Goal: Task Accomplishment & Management: Complete application form

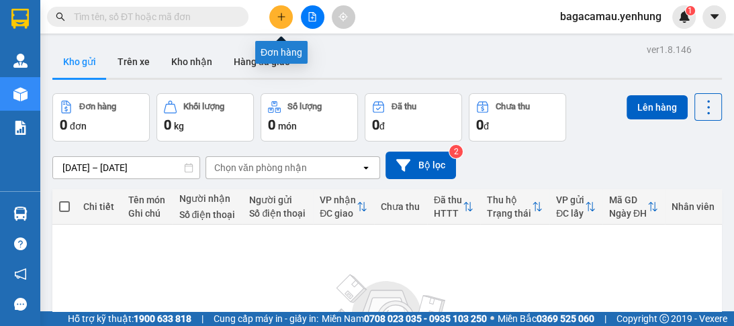
click at [290, 18] on button at bounding box center [280, 16] width 23 height 23
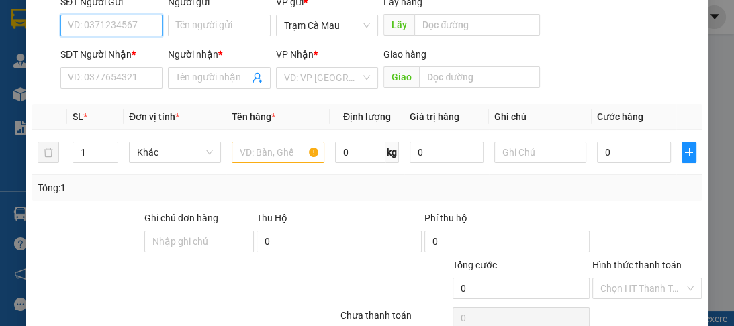
scroll to position [169, 0]
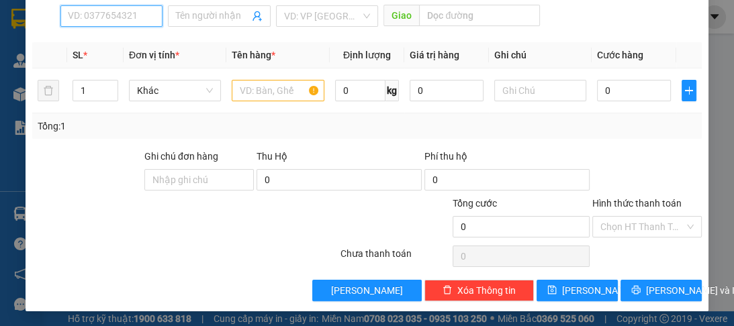
click at [83, 25] on input "SĐT Người Nhận *" at bounding box center [111, 15] width 102 height 21
click at [112, 43] on div "0844659299 - a" at bounding box center [110, 41] width 85 height 15
type input "0844659299"
type input "a"
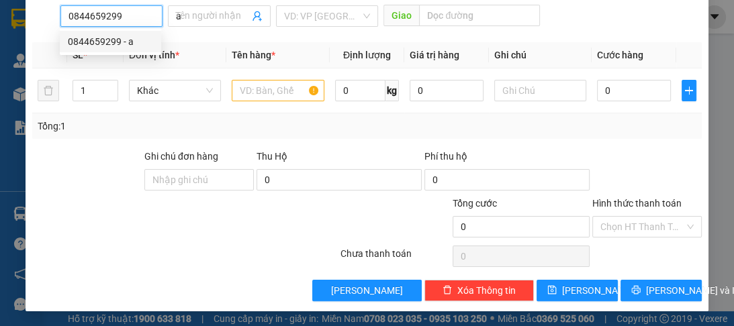
type input "80.000"
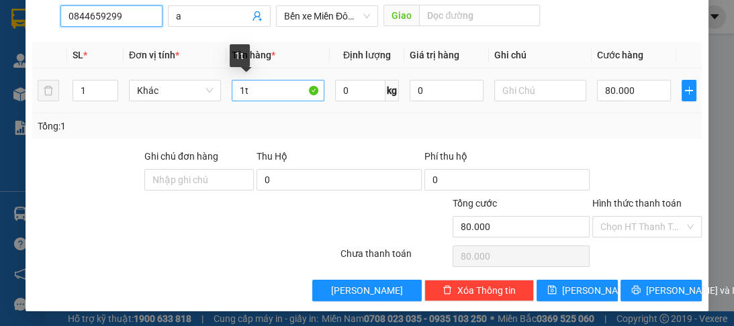
type input "0844659299"
click at [240, 95] on input "1t" at bounding box center [278, 90] width 92 height 21
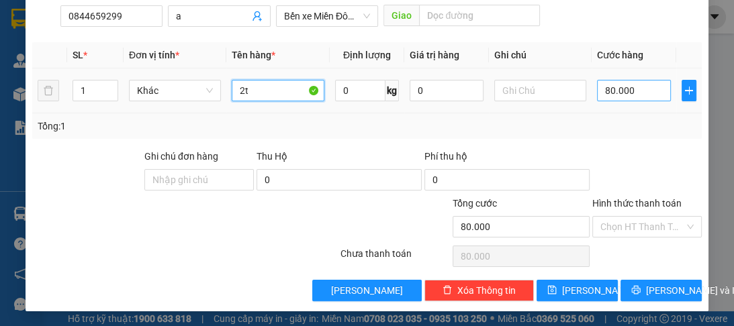
type input "2t"
click at [618, 83] on input "80.000" at bounding box center [634, 90] width 74 height 21
type input "0"
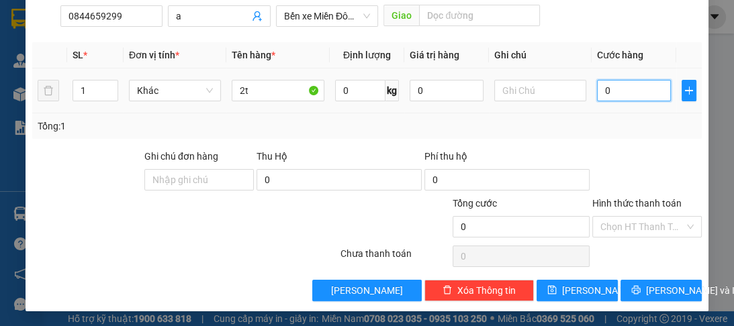
type input "1"
type input "01"
type input "13"
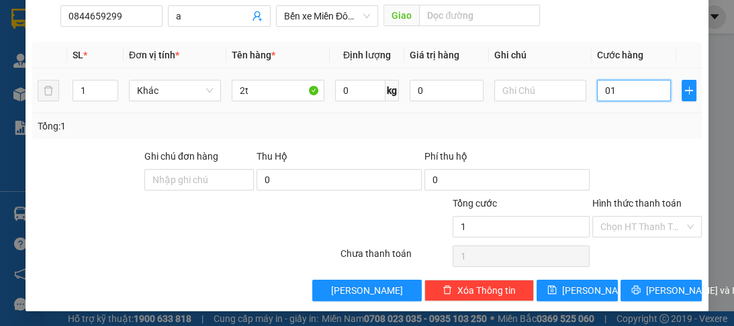
type input "013"
type input "130"
type input "0.130"
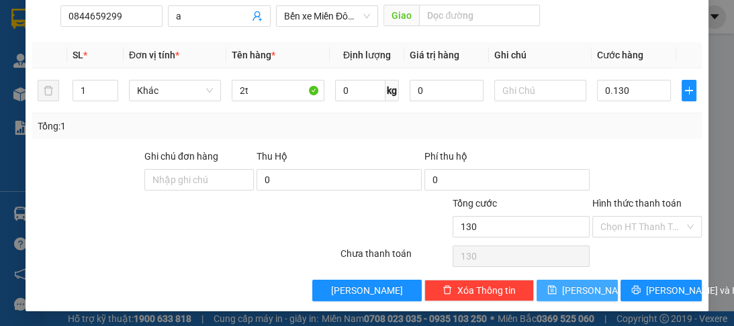
type input "130.000"
click at [583, 285] on span "Lưu" at bounding box center [598, 290] width 72 height 15
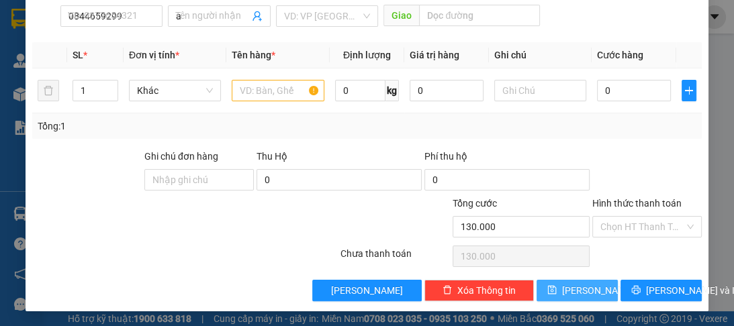
type input "0"
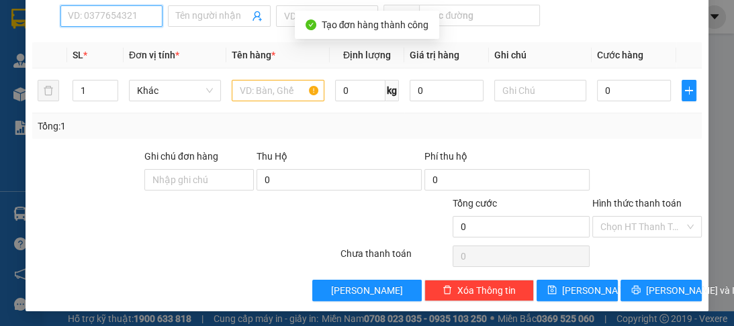
click at [106, 24] on input "SĐT Người Nhận *" at bounding box center [111, 15] width 102 height 21
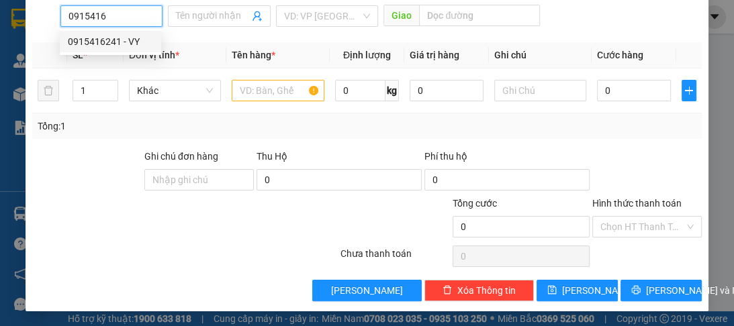
click at [113, 42] on div "0915416241 - VY" at bounding box center [110, 41] width 85 height 15
type input "0915416241"
type input "VY"
type input "50.000"
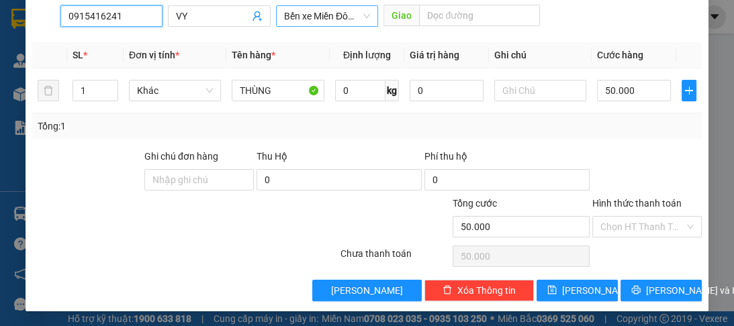
click at [361, 19] on span "Bến xe Miền Đông Mới" at bounding box center [327, 16] width 86 height 20
type input "0915416241"
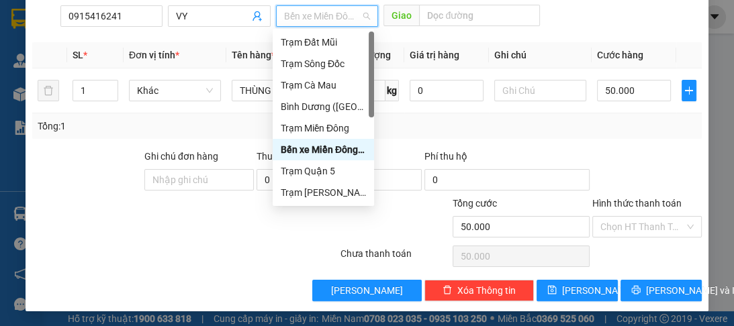
click at [352, 152] on div "Bến xe Miền Đông Mới" at bounding box center [323, 149] width 85 height 15
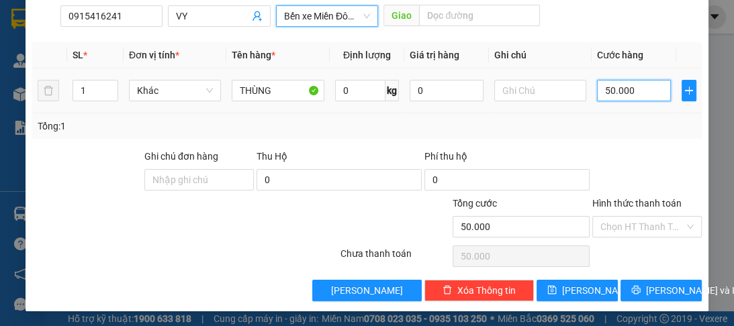
click at [630, 99] on input "50.000" at bounding box center [634, 90] width 74 height 21
type input "0"
type input "6"
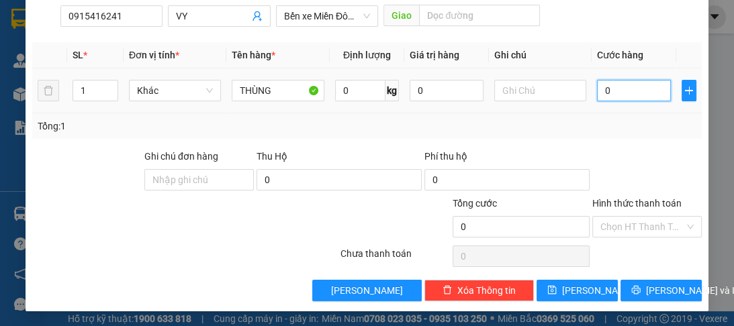
type input "6"
type input "06"
type input "60"
type input "060"
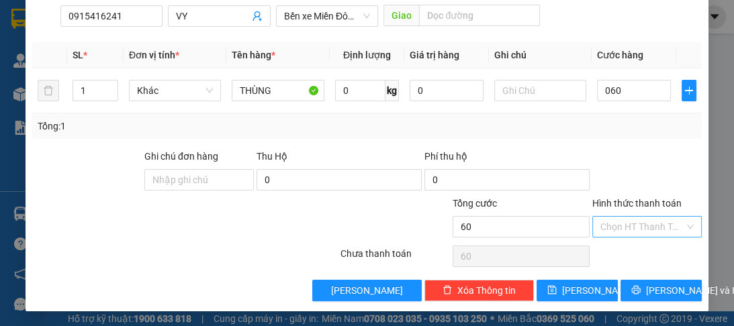
type input "60.000"
click at [622, 223] on input "Hình thức thanh toán" at bounding box center [642, 227] width 84 height 20
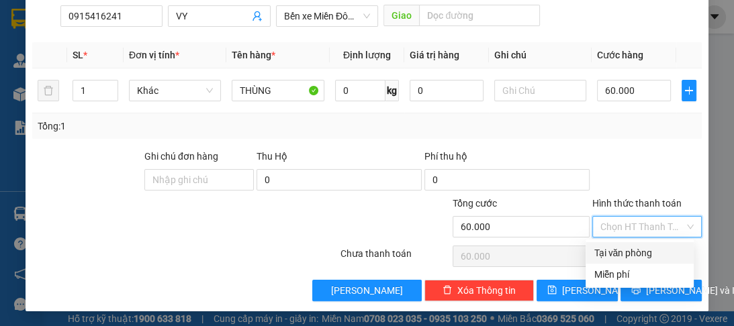
click at [622, 255] on div "Tại văn phòng" at bounding box center [639, 253] width 92 height 15
type input "0"
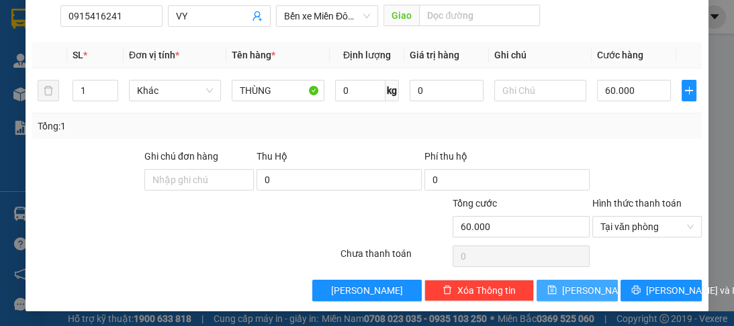
click at [592, 298] on button "Lưu" at bounding box center [576, 290] width 81 height 21
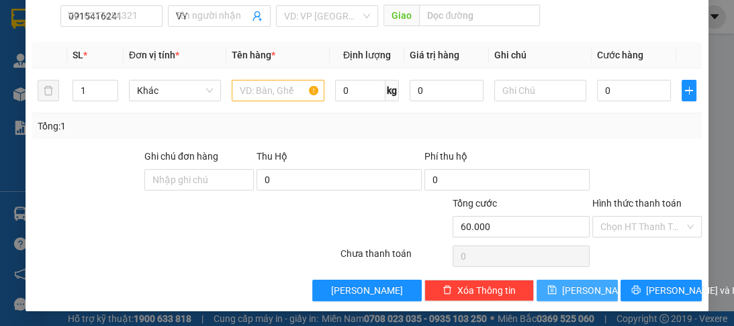
type input "0"
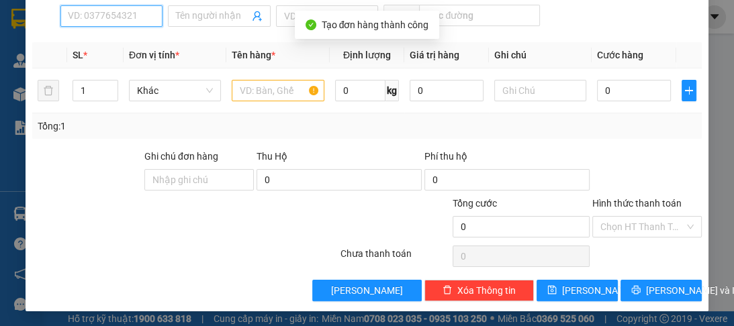
click at [100, 13] on input "SĐT Người Nhận *" at bounding box center [111, 15] width 102 height 21
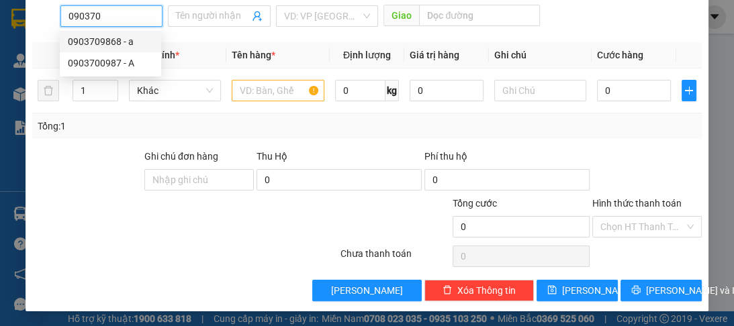
click at [99, 41] on div "0903709868 - a" at bounding box center [110, 41] width 85 height 15
type input "0903709868"
type input "a"
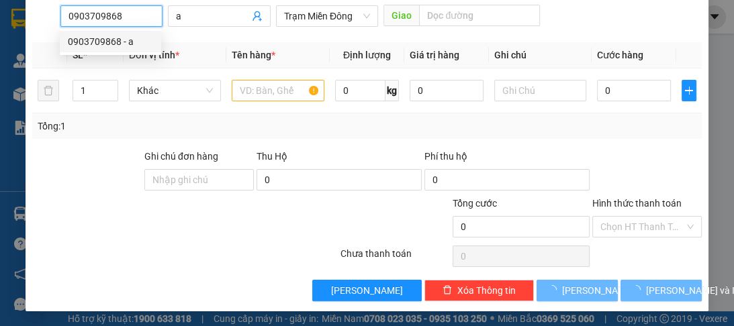
type input "60.000"
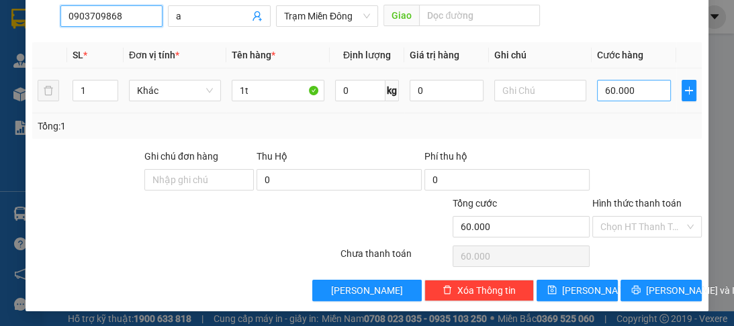
type input "0903709868"
click at [616, 92] on input "60.000" at bounding box center [634, 90] width 74 height 21
type input "0"
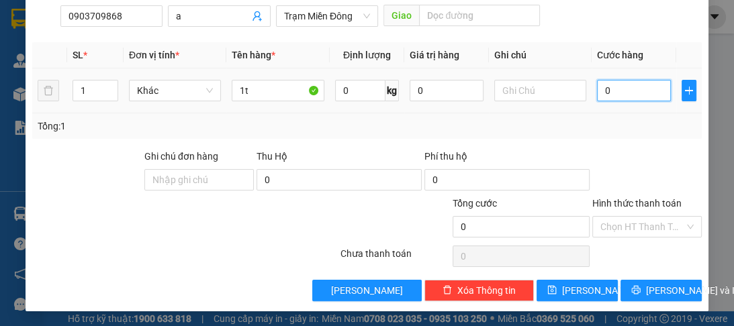
type input "1"
type input "010"
type input "10"
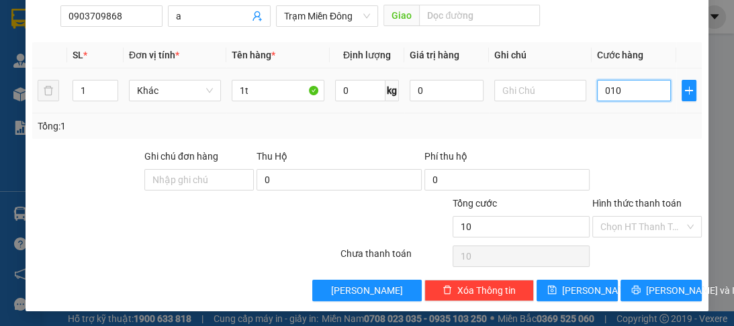
type input "100"
type input "0.100"
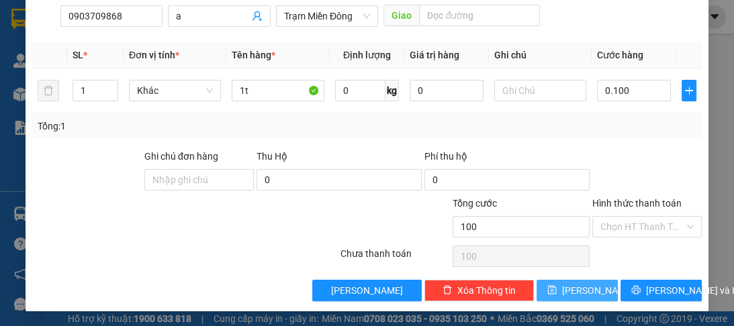
type input "100.000"
click at [576, 283] on span "Lưu" at bounding box center [598, 290] width 72 height 15
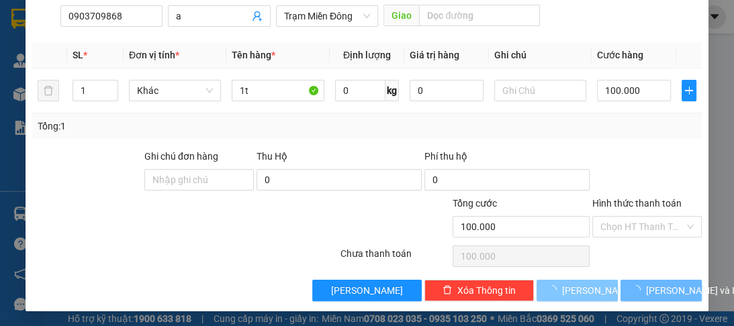
type input "0"
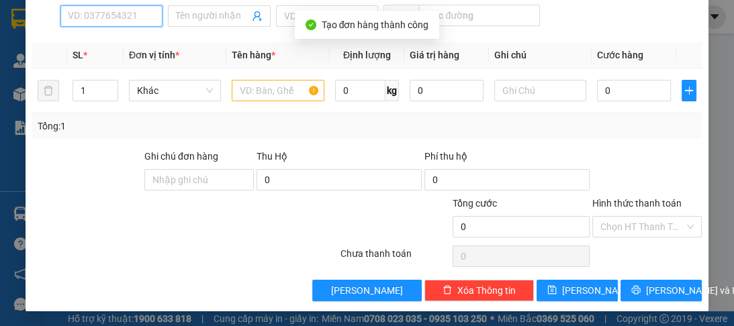
click at [107, 17] on input "SĐT Người Nhận *" at bounding box center [111, 15] width 102 height 21
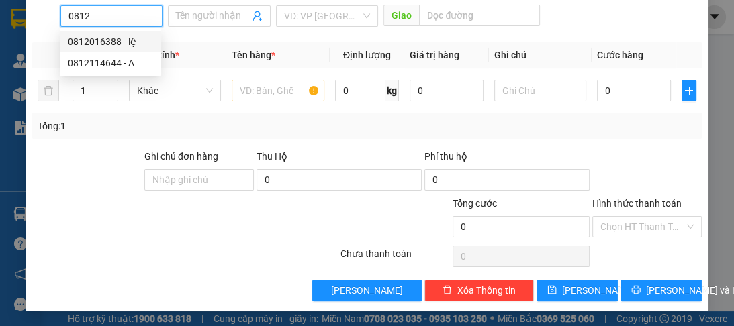
click at [107, 36] on div "0812016388 - lệ" at bounding box center [110, 41] width 85 height 15
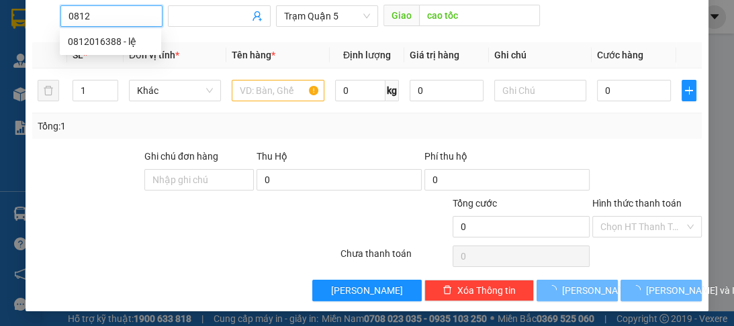
type input "0812016388"
type input "lệ"
type input "cao tốc"
type input "60.000"
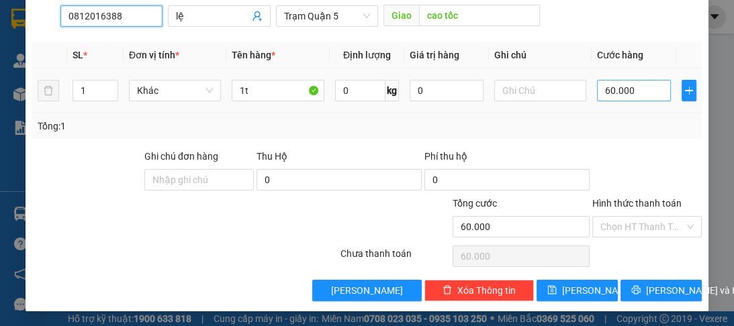
type input "0812016388"
click at [605, 94] on input "60.000" at bounding box center [634, 90] width 74 height 21
type input "0"
type input "05"
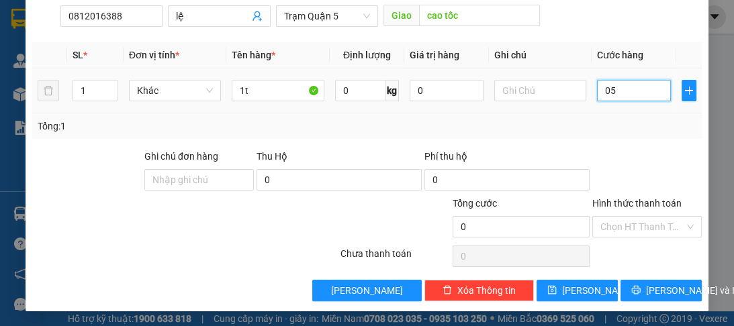
type input "5"
type input "50"
type input "050"
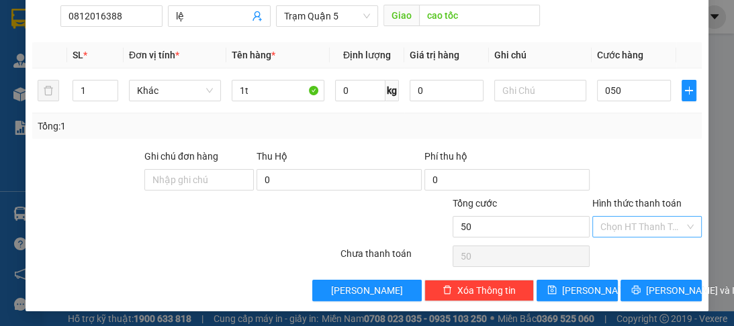
type input "50.000"
click at [600, 223] on input "Hình thức thanh toán" at bounding box center [642, 227] width 84 height 20
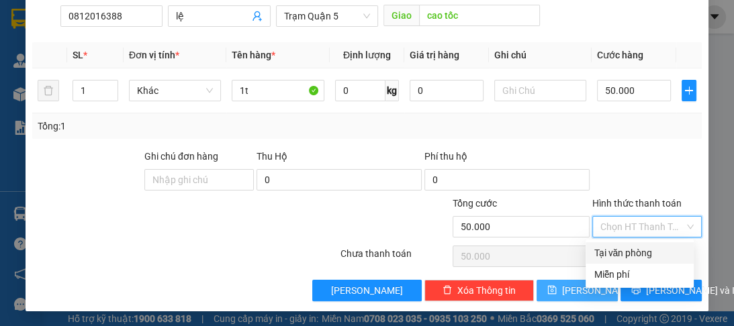
drag, startPoint x: 608, startPoint y: 253, endPoint x: 581, endPoint y: 296, distance: 51.0
click at [599, 274] on div "Tại văn phòng Miễn phí" at bounding box center [639, 263] width 108 height 43
click at [592, 246] on div "Tại văn phòng" at bounding box center [639, 252] width 108 height 21
type input "0"
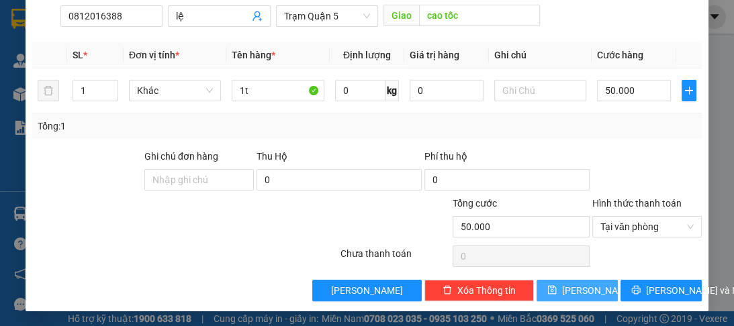
click at [581, 287] on span "Lưu" at bounding box center [598, 290] width 72 height 15
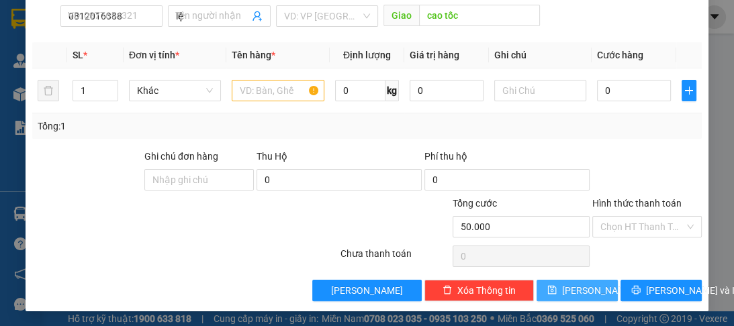
type input "0"
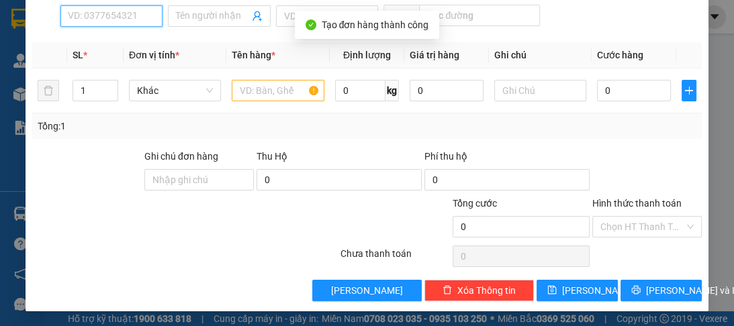
click at [103, 15] on input "SĐT Người Nhận *" at bounding box center [111, 15] width 102 height 21
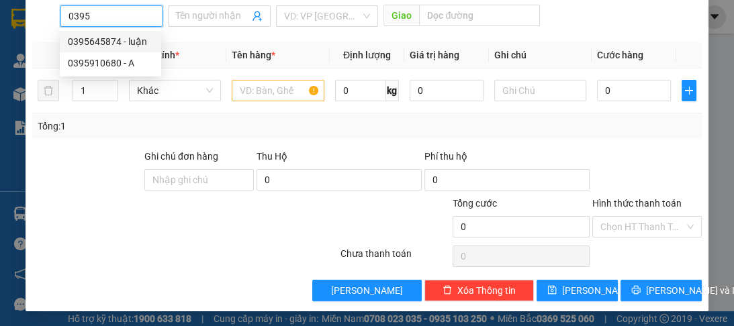
click at [116, 37] on div "0395645874 - luận" at bounding box center [110, 41] width 85 height 15
type input "0395645874"
type input "luận"
type input "80.000"
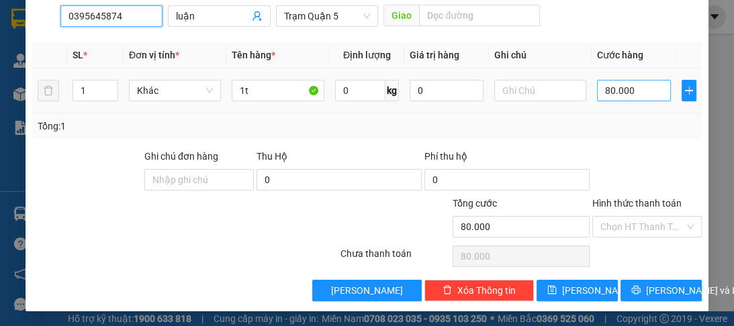
type input "0395645874"
click at [626, 83] on input "80.000" at bounding box center [634, 90] width 74 height 21
type input "0"
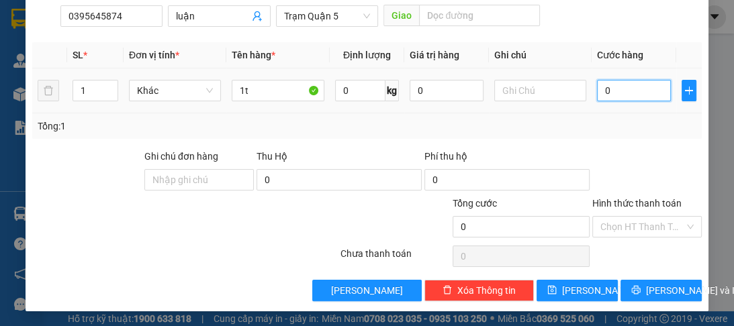
type input "7"
type input "07"
type input "70"
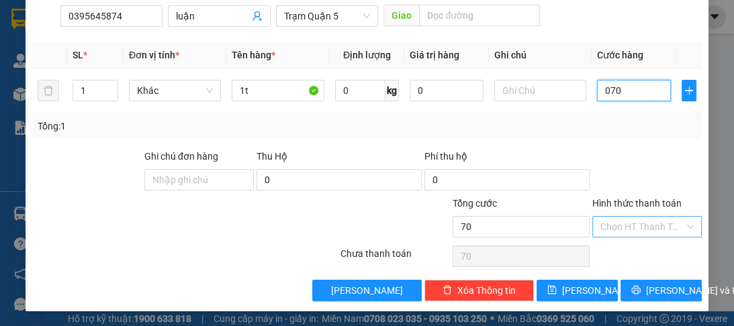
type input "070"
type input "70.000"
drag, startPoint x: 643, startPoint y: 218, endPoint x: 642, endPoint y: 275, distance: 57.1
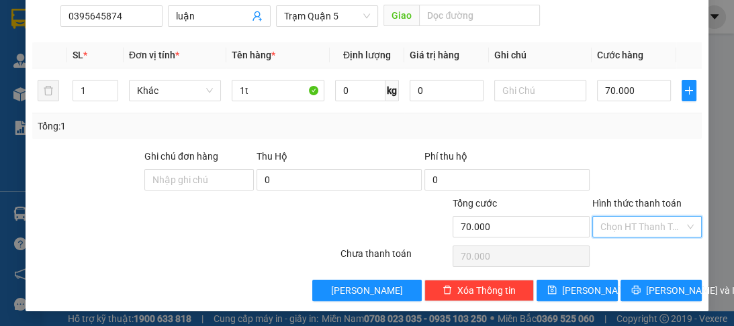
click at [643, 229] on input "Hình thức thanh toán" at bounding box center [642, 227] width 84 height 20
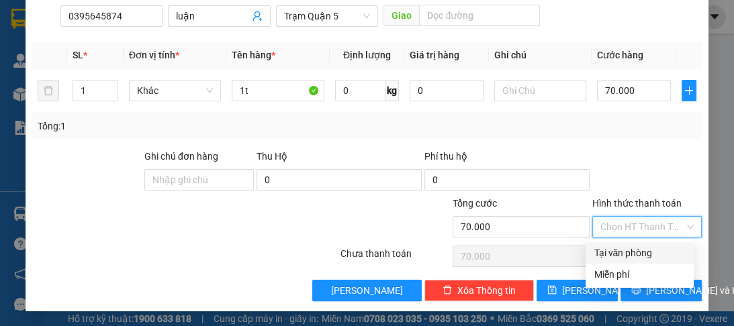
drag, startPoint x: 644, startPoint y: 258, endPoint x: 626, endPoint y: 277, distance: 26.6
click at [644, 257] on div "Tại văn phòng" at bounding box center [639, 253] width 92 height 15
type input "0"
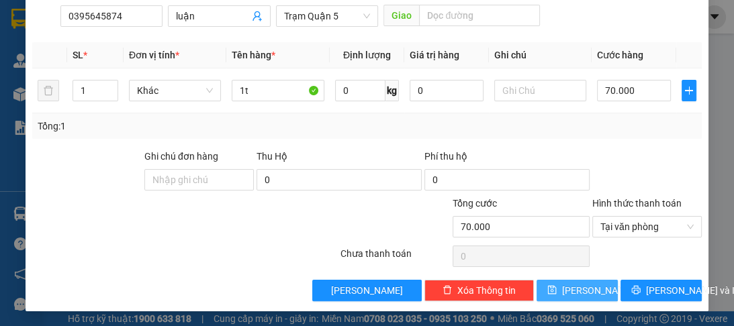
click at [609, 289] on button "Lưu" at bounding box center [576, 290] width 81 height 21
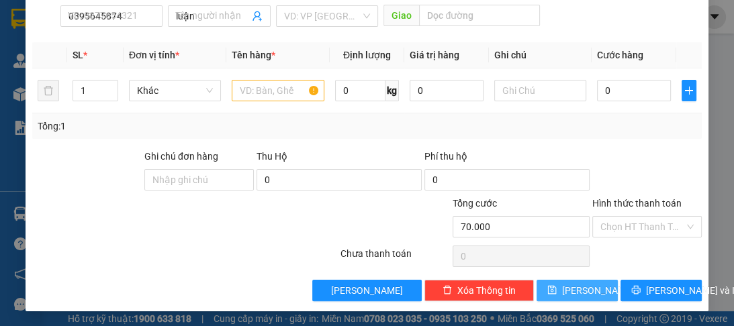
type input "0"
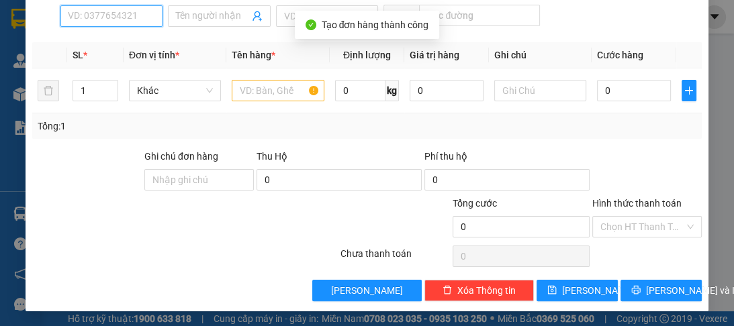
click at [83, 19] on input "SĐT Người Nhận *" at bounding box center [111, 15] width 102 height 21
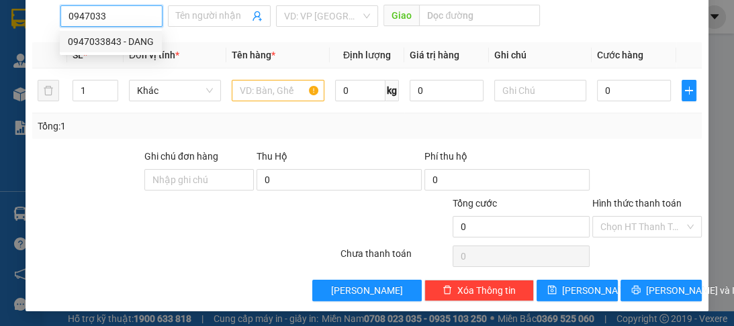
click at [98, 37] on div "0947033843 - DANG" at bounding box center [111, 41] width 86 height 15
type input "0947033843"
type input "DANG"
type input "80.000"
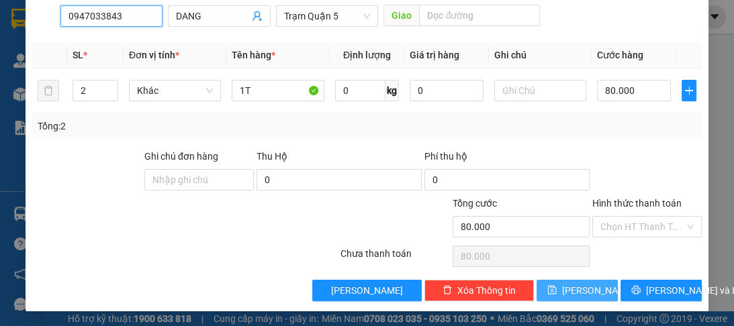
type input "0947033843"
click at [581, 291] on span "Lưu" at bounding box center [598, 290] width 72 height 15
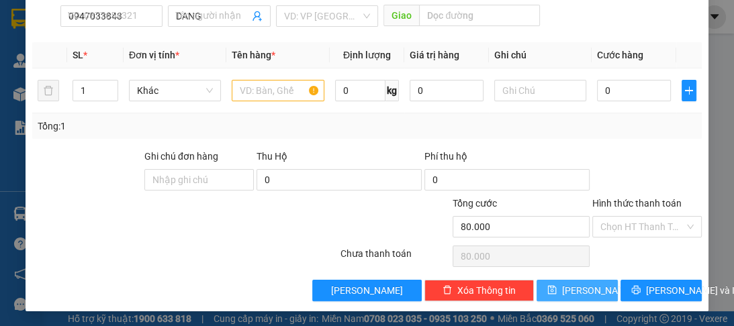
type input "0"
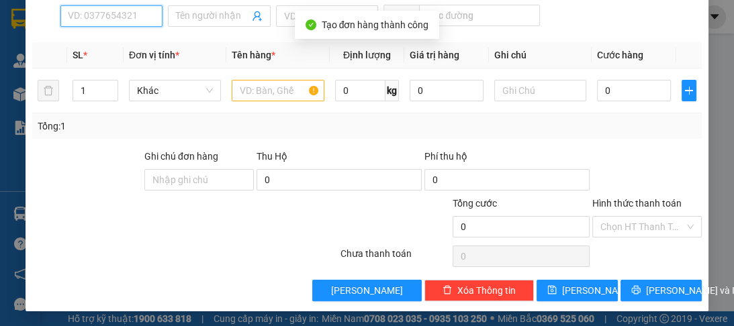
click at [105, 22] on input "SĐT Người Nhận *" at bounding box center [111, 15] width 102 height 21
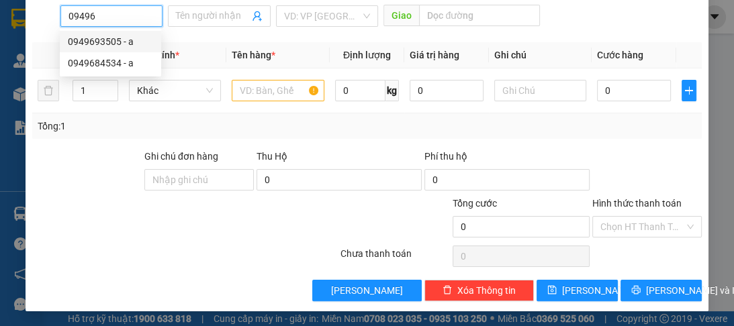
click at [135, 43] on div "0949693505 - a" at bounding box center [110, 41] width 85 height 15
type input "0949693505"
type input "a"
type input "70.000"
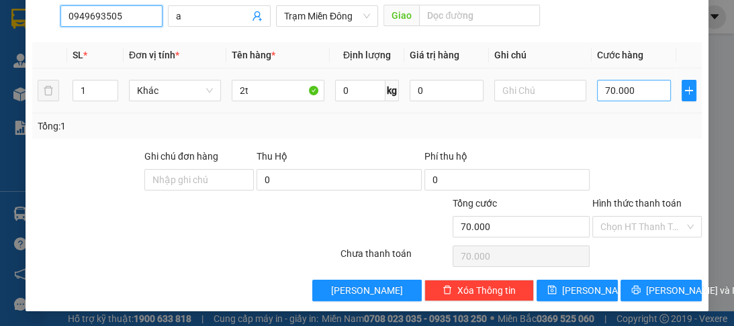
type input "0949693505"
click at [625, 90] on input "70.000" at bounding box center [634, 90] width 74 height 21
type input "0"
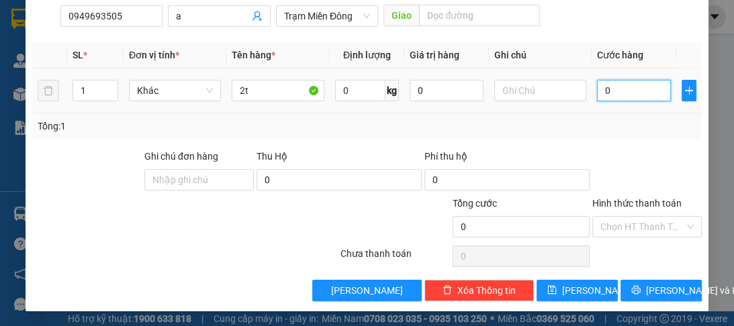
type input "1"
type input "01"
type input "10"
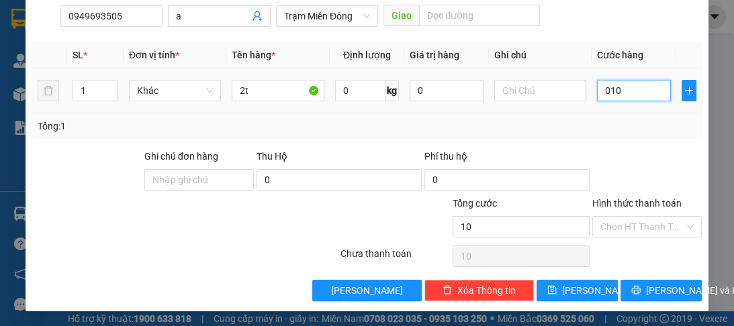
type input "0.100"
type input "100"
type input "0.100"
type input "100.000"
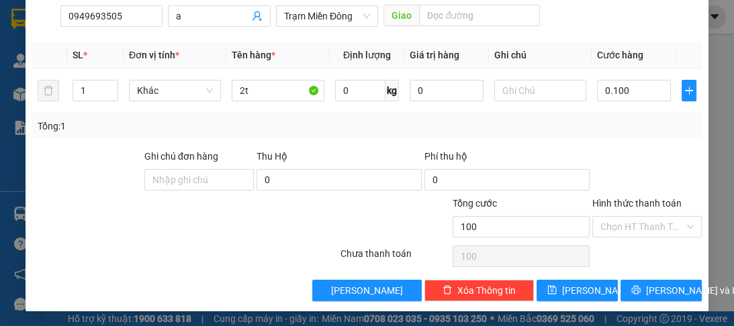
type input "100.000"
click at [580, 306] on div "TẠO ĐƠN HÀNG Yêu cầu xuất hóa đơn điện tử Transit Pickup Surcharge Ids Transit …" at bounding box center [367, 75] width 682 height 474
click at [579, 288] on span "Lưu" at bounding box center [598, 290] width 72 height 15
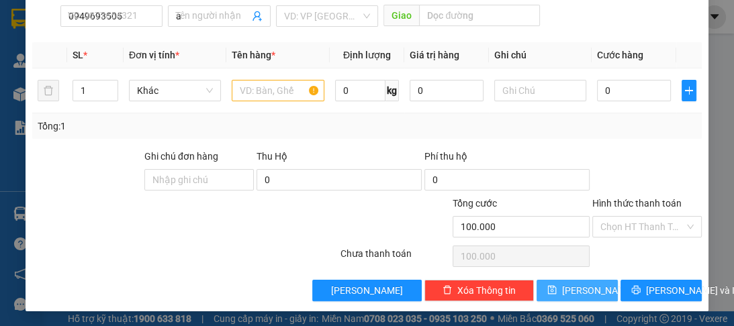
type input "0"
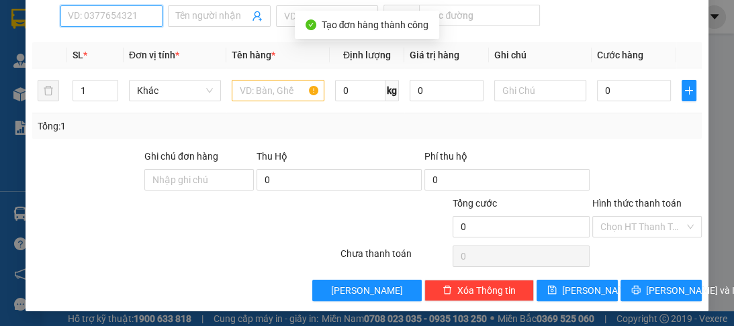
click at [90, 17] on input "SĐT Người Nhận *" at bounding box center [111, 15] width 102 height 21
click at [107, 20] on input "SĐT Người Nhận *" at bounding box center [111, 15] width 102 height 21
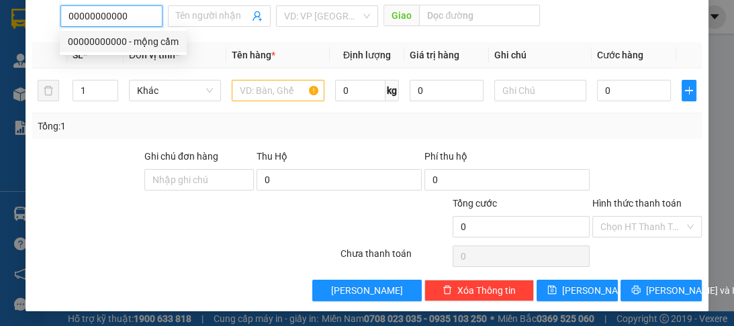
type input "00000000000"
click at [157, 54] on div "00000000000 00000000000 - mộng cầm" at bounding box center [123, 41] width 127 height 27
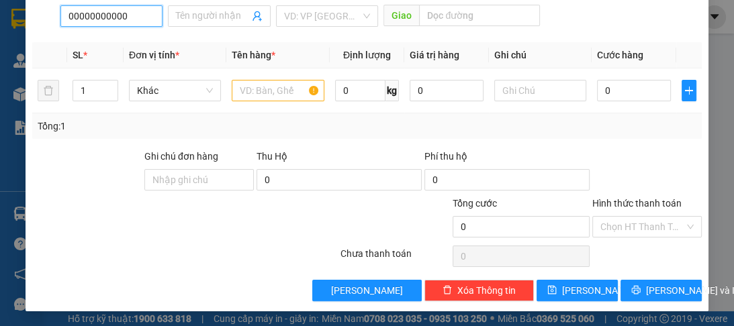
click at [128, 17] on input "00000000000" at bounding box center [111, 15] width 102 height 21
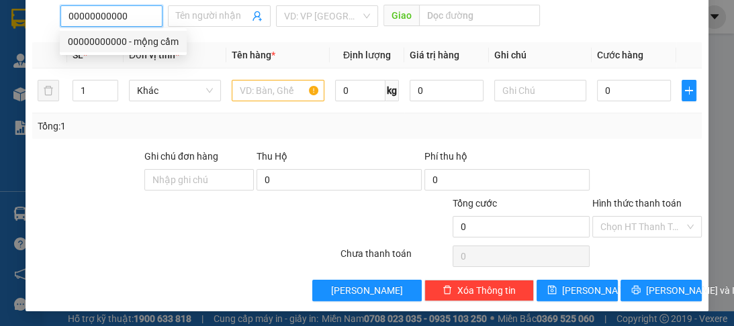
click at [129, 42] on div "00000000000 - mộng cầm" at bounding box center [123, 41] width 111 height 15
type input "mộng cầm"
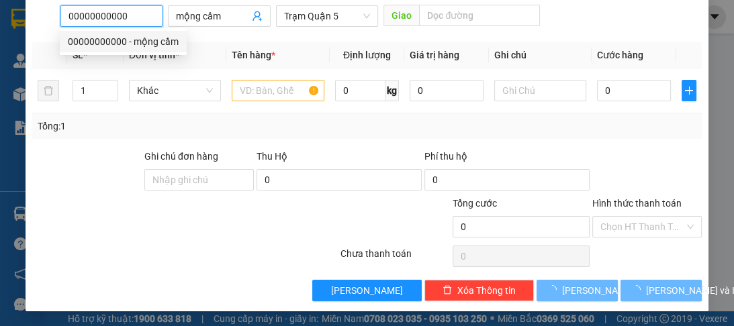
type input "80.000"
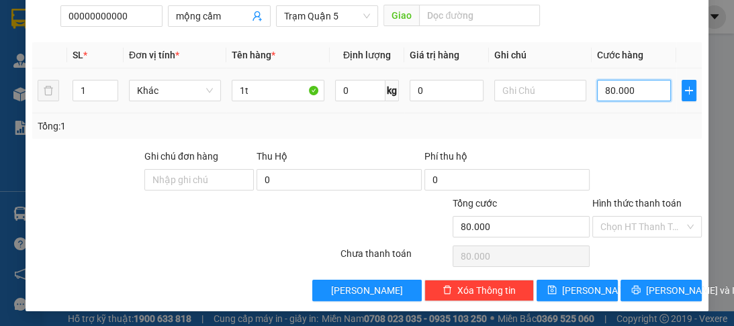
click at [630, 90] on input "80.000" at bounding box center [634, 90] width 74 height 21
type input "0"
type input "1"
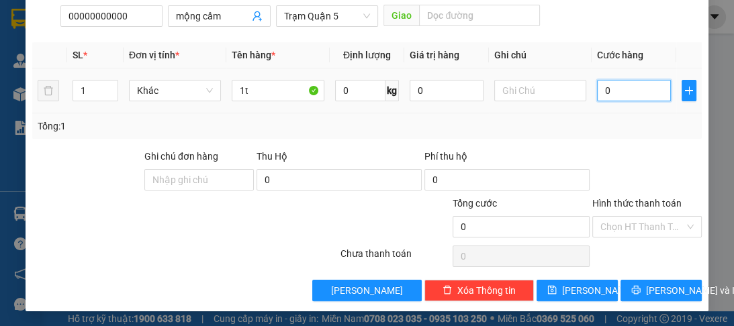
type input "1"
type input "01"
type input "10"
type input "010"
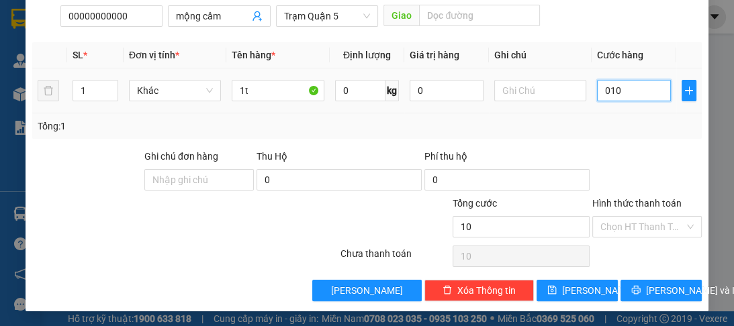
type input "100"
type input "0.100"
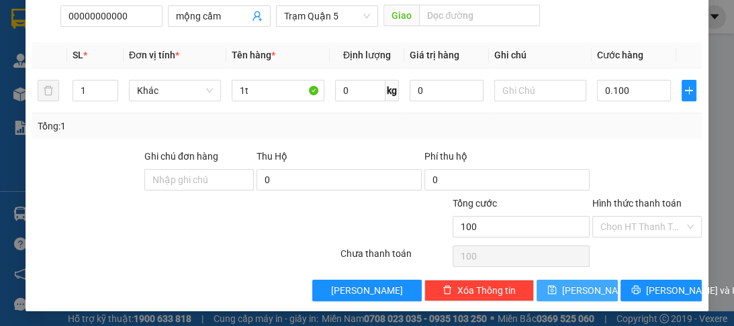
type input "100.000"
drag, startPoint x: 580, startPoint y: 290, endPoint x: 587, endPoint y: 290, distance: 7.4
click at [582, 290] on span "Lưu" at bounding box center [598, 290] width 72 height 15
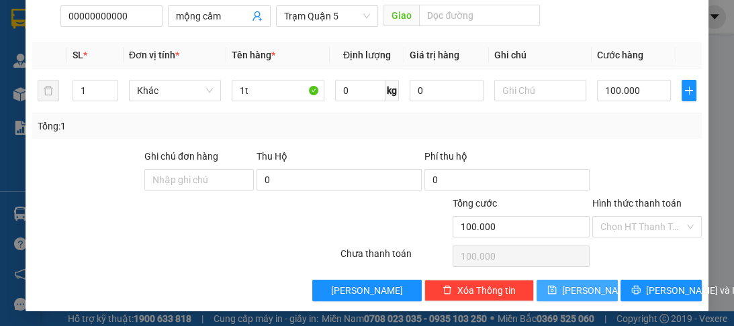
type input "0"
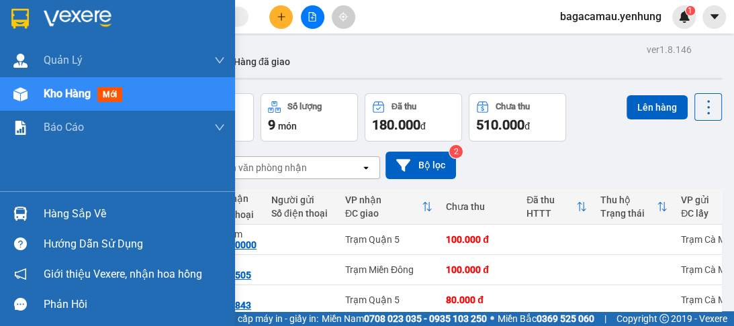
click at [21, 211] on img at bounding box center [20, 214] width 14 height 14
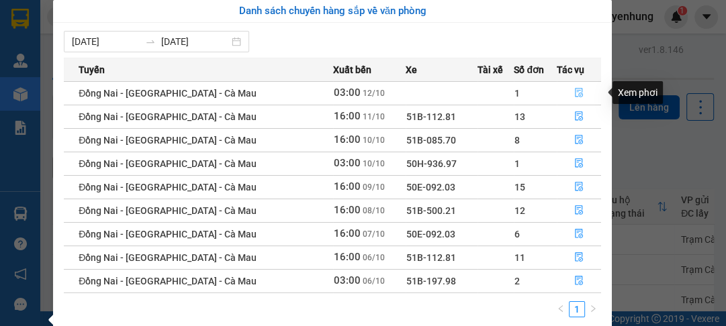
click at [575, 93] on icon "file-done" at bounding box center [578, 92] width 9 height 9
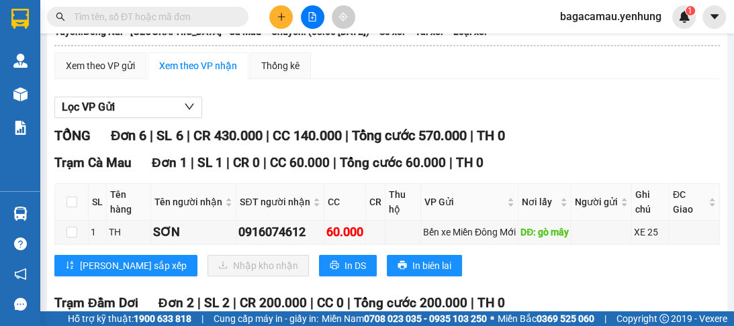
scroll to position [161, 0]
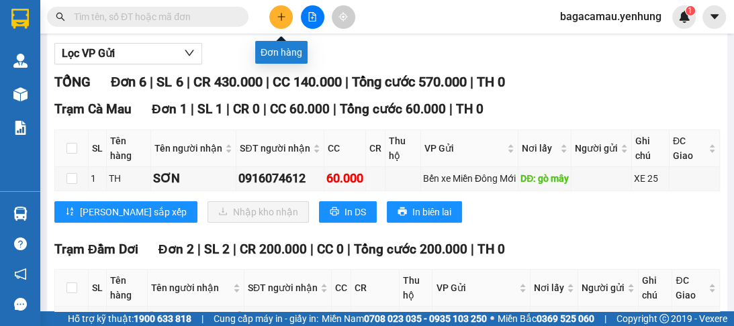
click at [281, 15] on icon "plus" at bounding box center [281, 16] width 1 height 7
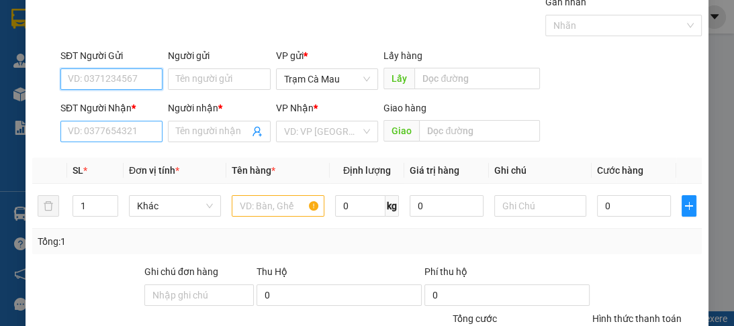
scroll to position [169, 0]
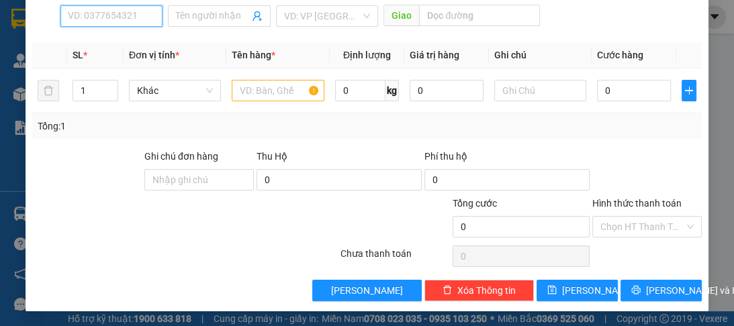
click at [91, 17] on input "SĐT Người Nhận *" at bounding box center [111, 15] width 102 height 21
click at [70, 19] on input "04379" at bounding box center [111, 15] width 102 height 21
click at [73, 19] on input "04379" at bounding box center [111, 15] width 102 height 21
click at [93, 45] on div "0943790054 - a" at bounding box center [110, 41] width 85 height 15
type input "0943790054"
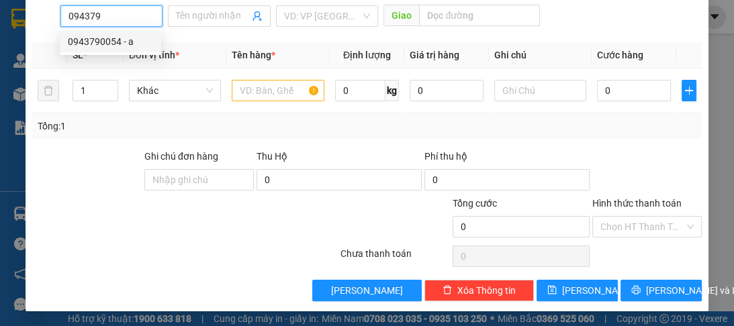
type input "a"
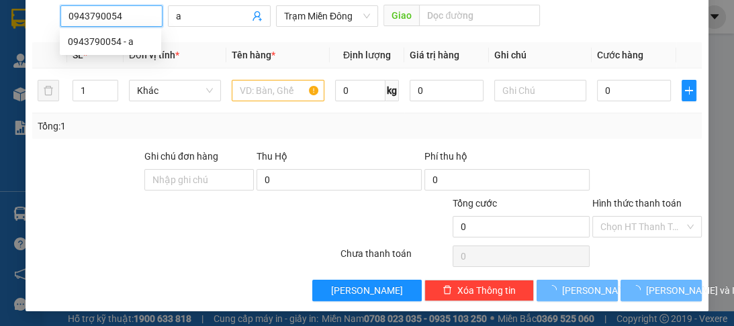
type input "100.000"
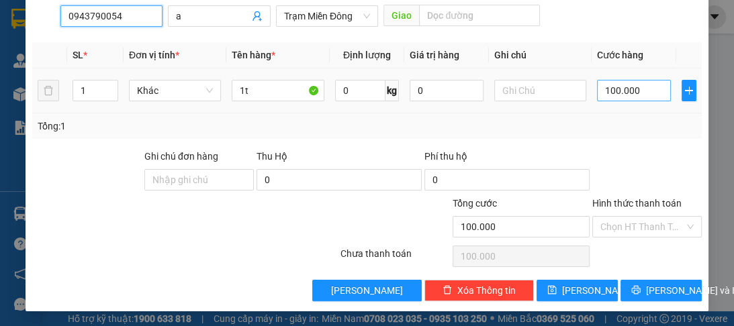
type input "0943790054"
click at [612, 99] on input "100.000" at bounding box center [634, 90] width 74 height 21
type input "0"
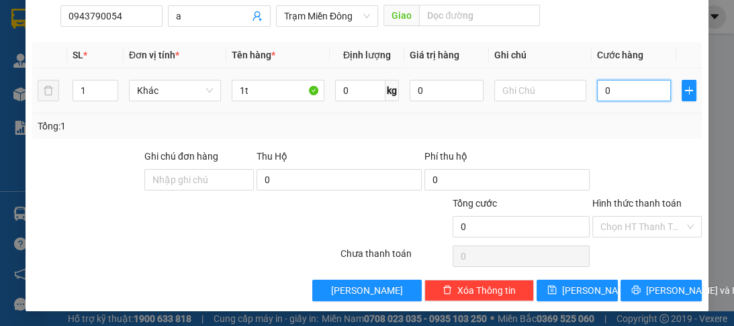
type input "8"
type input "08"
type input "80"
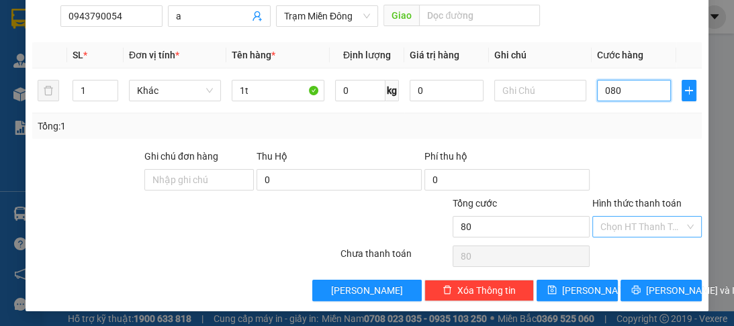
type input "080"
type input "80.000"
click at [626, 217] on input "Hình thức thanh toán" at bounding box center [642, 227] width 84 height 20
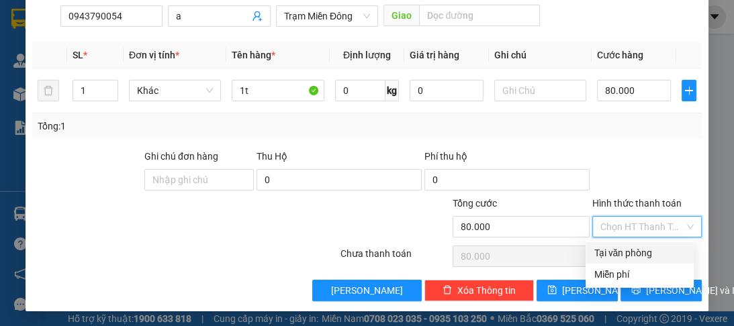
click at [631, 256] on div "Tại văn phòng" at bounding box center [639, 253] width 92 height 15
type input "0"
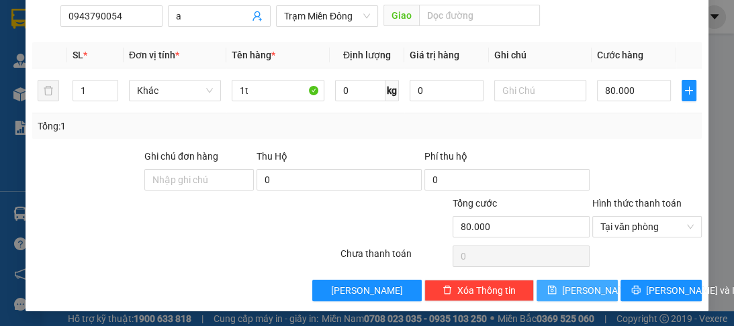
click at [607, 292] on button "Lưu" at bounding box center [576, 290] width 81 height 21
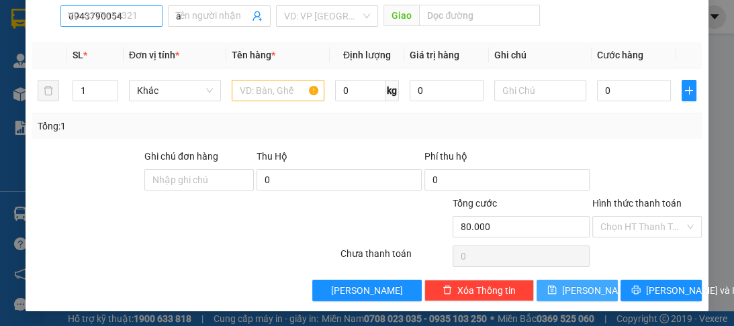
type input "0"
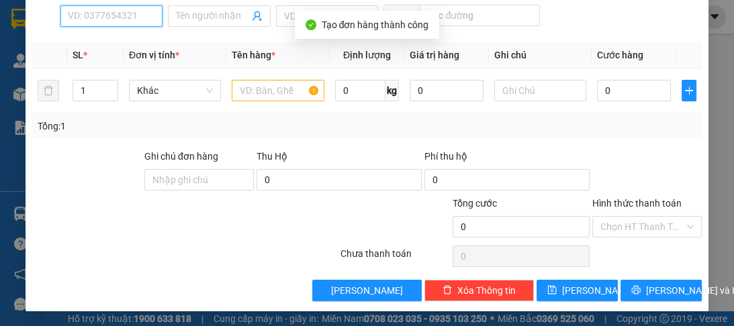
click at [106, 17] on input "SĐT Người Nhận *" at bounding box center [111, 15] width 102 height 21
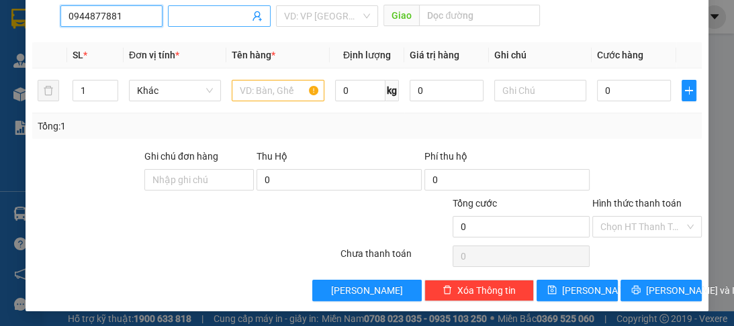
type input "0944877881"
click at [233, 21] on input "Người nhận *" at bounding box center [212, 16] width 72 height 15
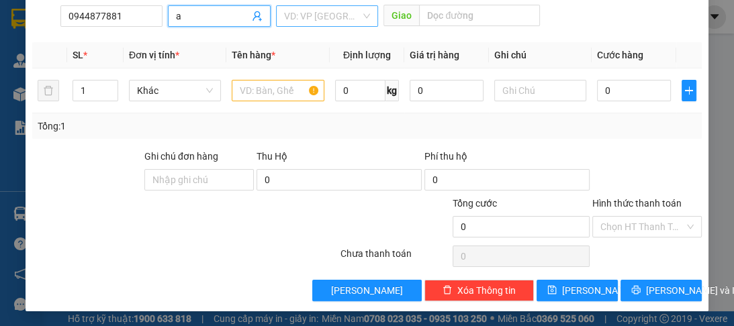
type input "a"
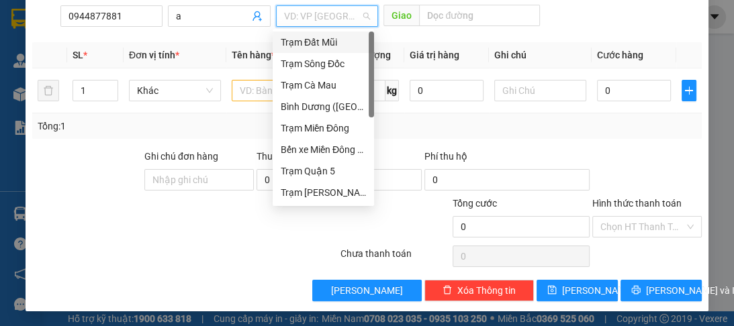
click at [299, 7] on input "search" at bounding box center [322, 16] width 77 height 20
click at [332, 111] on div "[PERSON_NAME] ([GEOGRAPHIC_DATA])" at bounding box center [323, 106] width 85 height 15
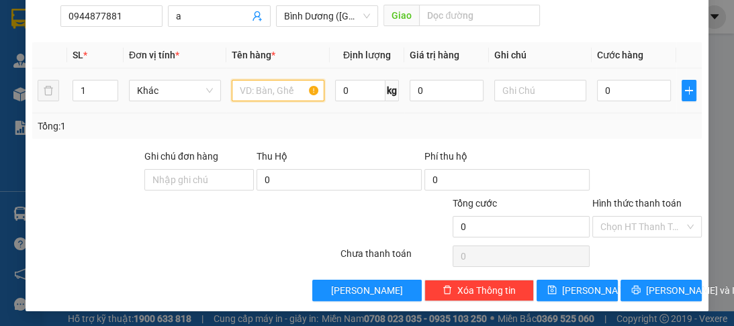
click at [282, 91] on input "text" at bounding box center [278, 90] width 92 height 21
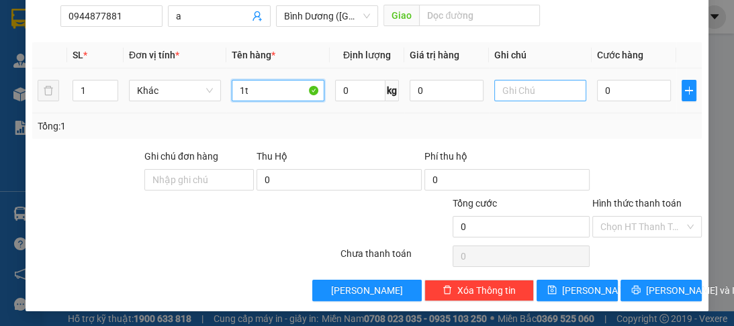
type input "1t"
click at [544, 90] on input "text" at bounding box center [540, 90] width 92 height 21
type input "sđ"
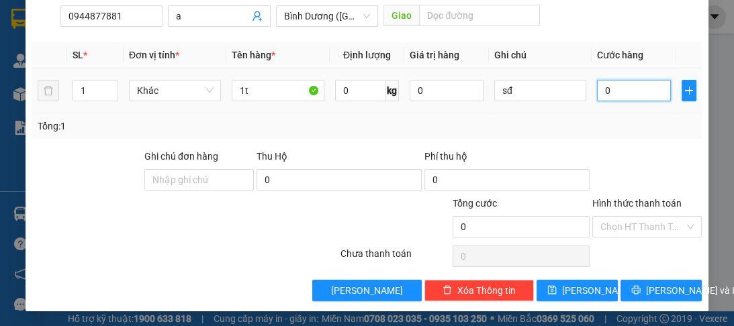
click at [610, 80] on input "0" at bounding box center [634, 90] width 74 height 21
type input "1"
type input "13"
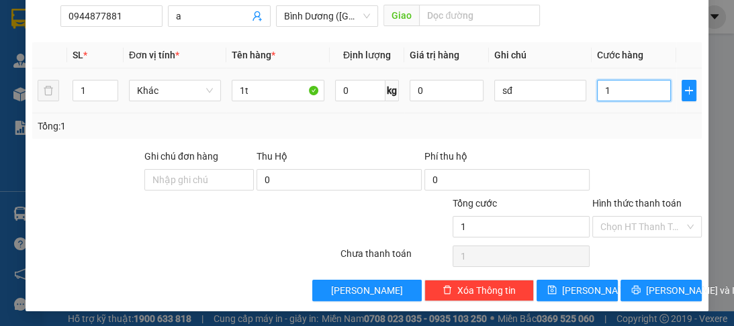
type input "13"
type input "130"
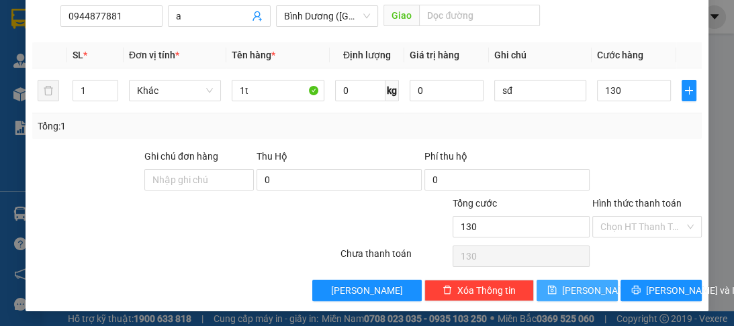
type input "130.000"
click at [574, 283] on span "Lưu" at bounding box center [598, 290] width 72 height 15
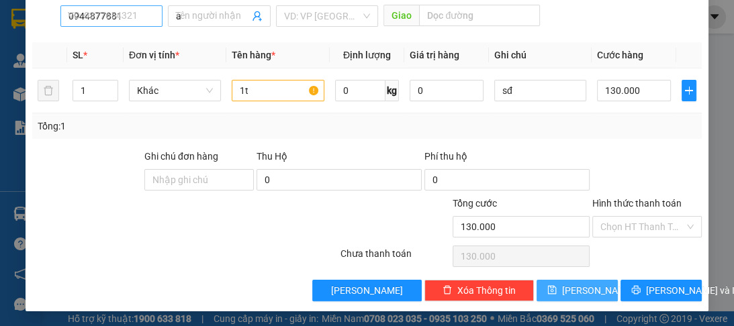
type input "0"
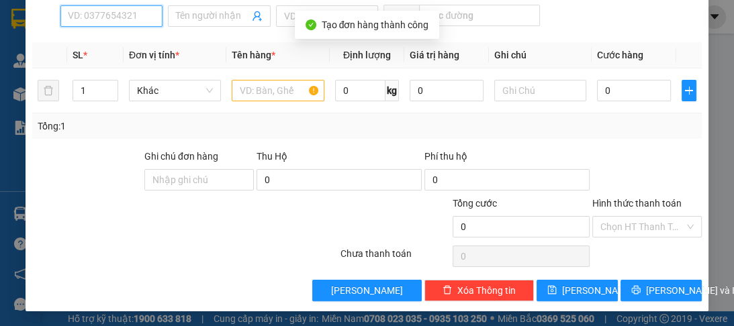
click at [82, 19] on input "SĐT Người Nhận *" at bounding box center [111, 15] width 102 height 21
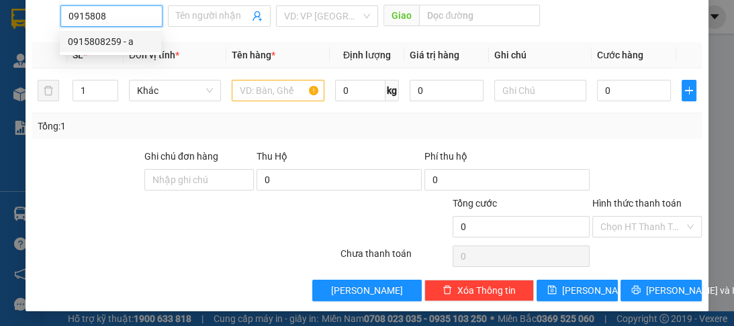
click at [99, 44] on div "0915808259 - a" at bounding box center [110, 41] width 85 height 15
type input "0915808259"
type input "a"
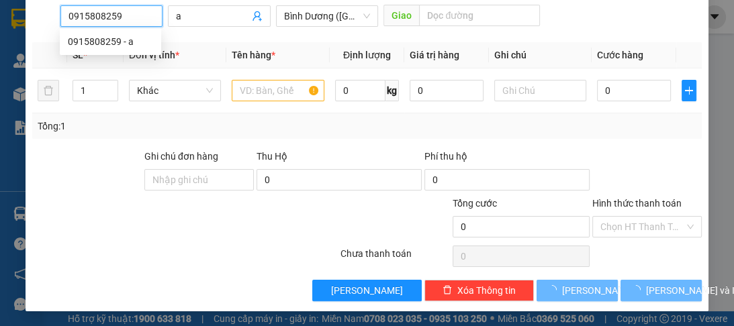
type input "100.000"
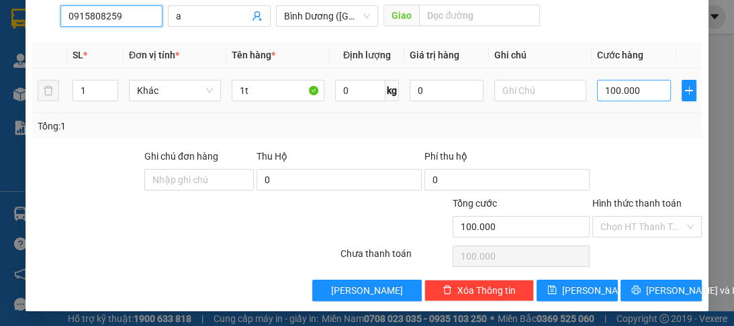
type input "0915808259"
click at [639, 97] on input "100.000" at bounding box center [634, 90] width 74 height 21
type input "0"
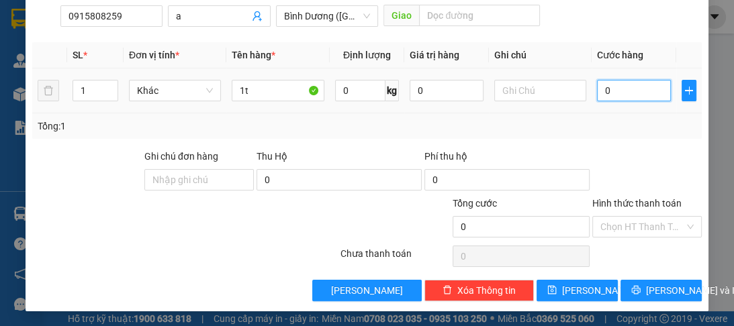
type input "8"
type input "080"
type input "80"
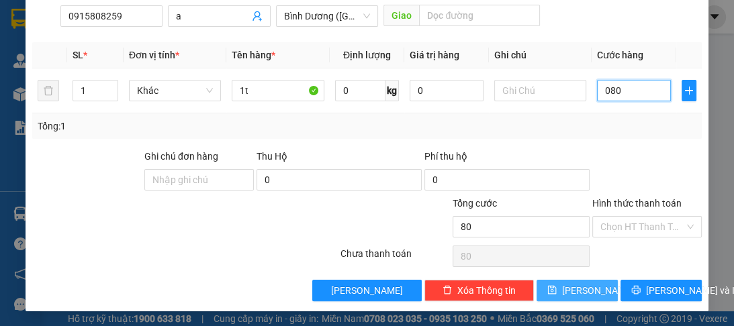
type input "080"
type input "80.000"
click at [581, 290] on span "Lưu" at bounding box center [598, 290] width 72 height 15
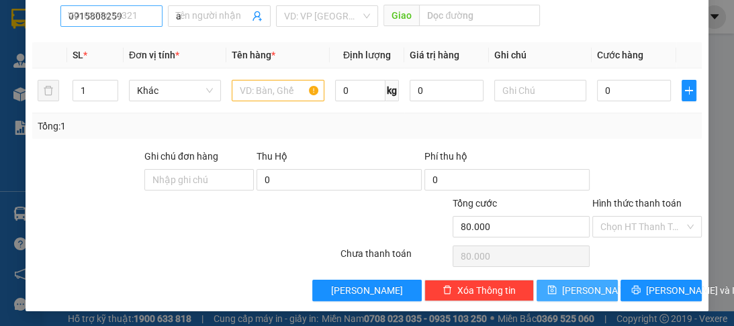
type input "0"
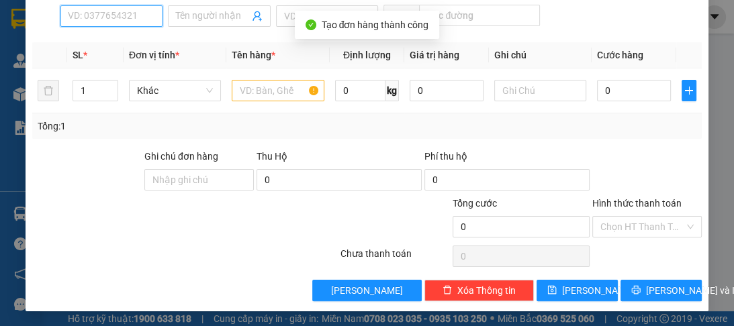
click at [78, 15] on input "SĐT Người Nhận *" at bounding box center [111, 15] width 102 height 21
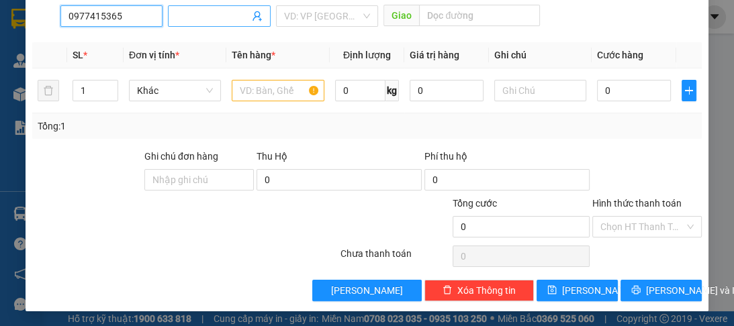
type input "0977415365"
click at [189, 13] on input "Người nhận *" at bounding box center [212, 16] width 72 height 15
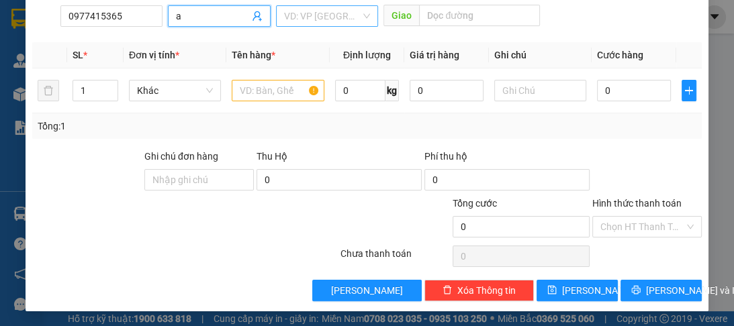
type input "a"
drag, startPoint x: 293, startPoint y: 13, endPoint x: 306, endPoint y: 100, distance: 88.2
click at [295, 21] on input "search" at bounding box center [322, 16] width 77 height 20
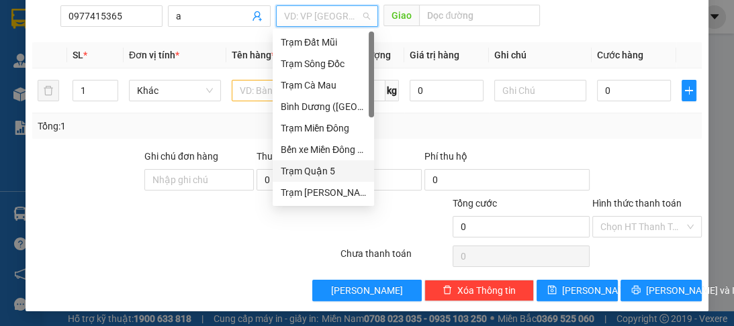
drag, startPoint x: 311, startPoint y: 175, endPoint x: 351, endPoint y: 129, distance: 60.9
click at [312, 168] on div "Trạm Quận 5" at bounding box center [323, 171] width 85 height 15
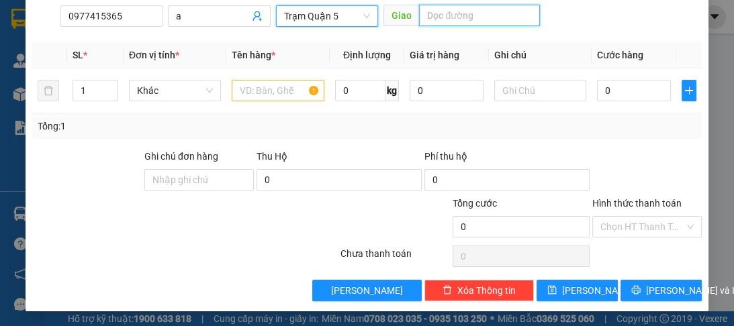
click at [436, 13] on input "text" at bounding box center [479, 15] width 121 height 21
click at [438, 18] on input "a sơng" at bounding box center [479, 15] width 121 height 21
type input "a sương"
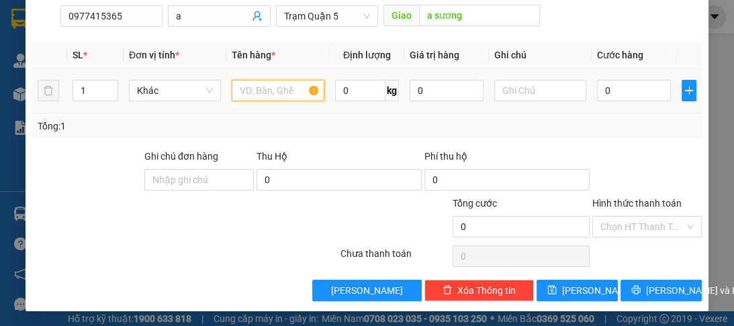
click at [269, 90] on input "text" at bounding box center [278, 90] width 92 height 21
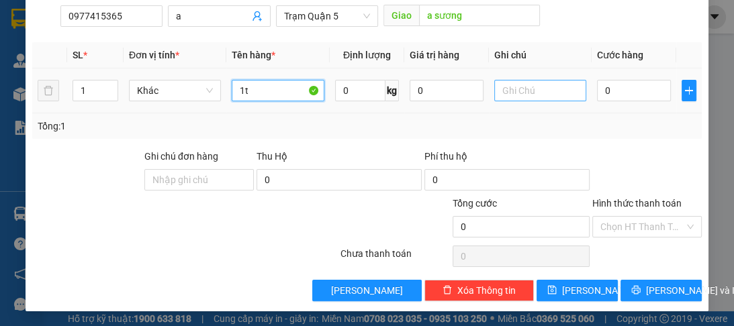
type input "1t"
click at [521, 95] on input "text" at bounding box center [540, 90] width 92 height 21
type input "sđ"
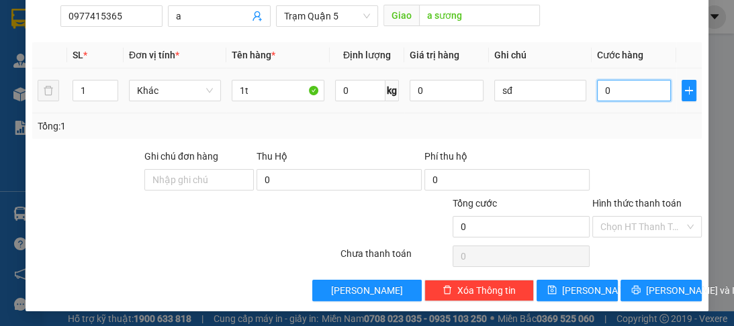
click at [615, 84] on input "0" at bounding box center [634, 90] width 74 height 21
type input "5"
type input "50"
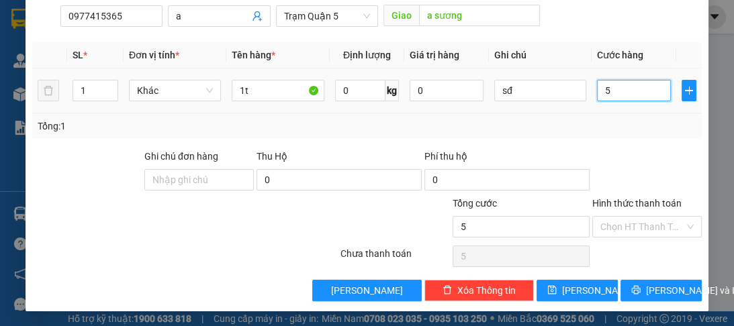
type input "50"
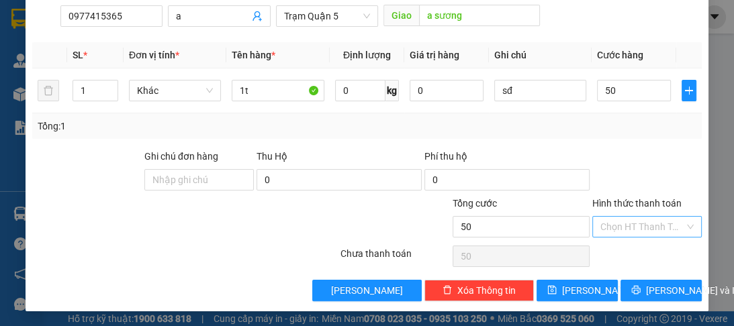
type input "50.000"
click at [636, 219] on input "Hình thức thanh toán" at bounding box center [642, 227] width 84 height 20
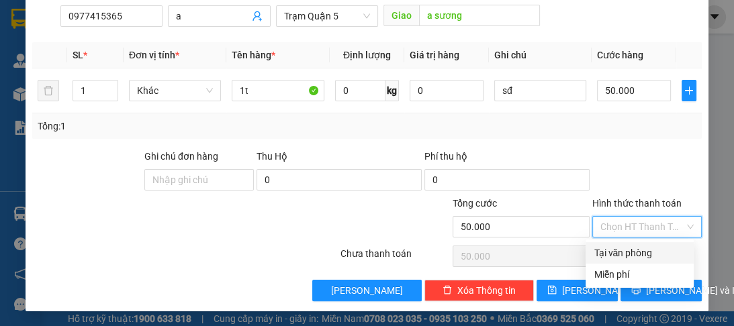
click at [632, 248] on div "Tại văn phòng" at bounding box center [639, 253] width 92 height 15
type input "0"
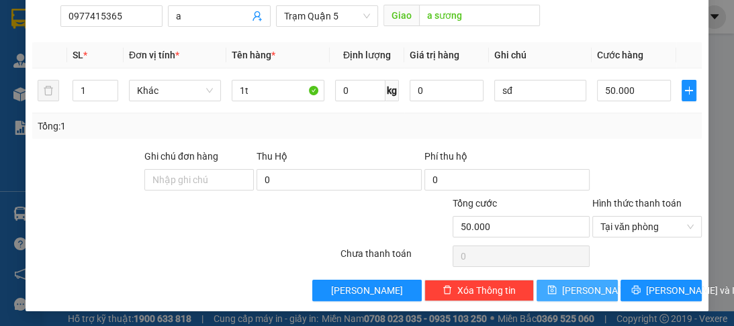
click at [580, 295] on span "Lưu" at bounding box center [598, 290] width 72 height 15
type input "0"
